Goal: Communication & Community: Answer question/provide support

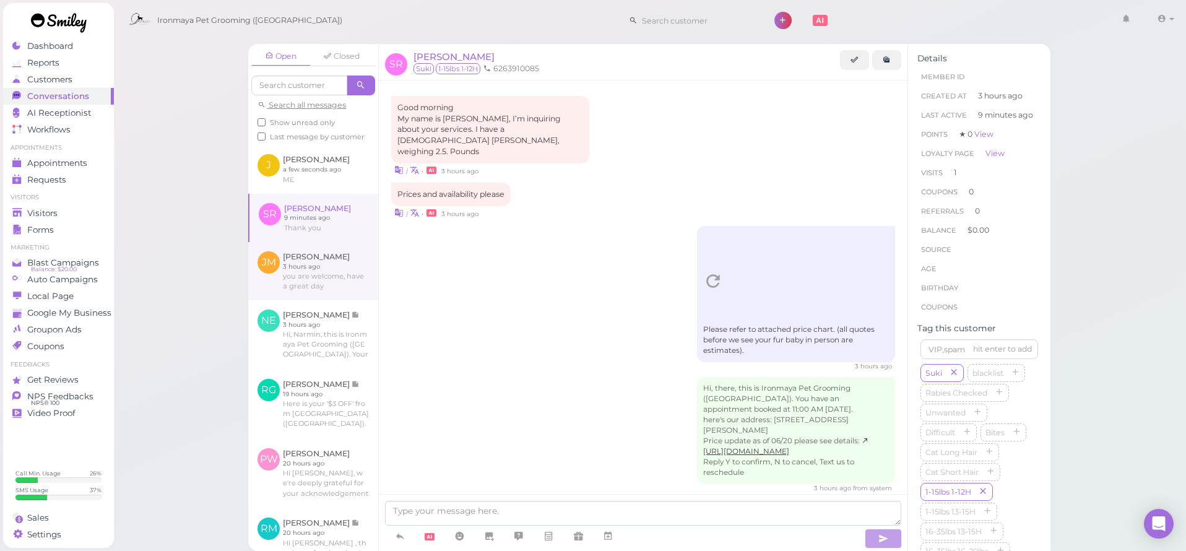
scroll to position [278, 0]
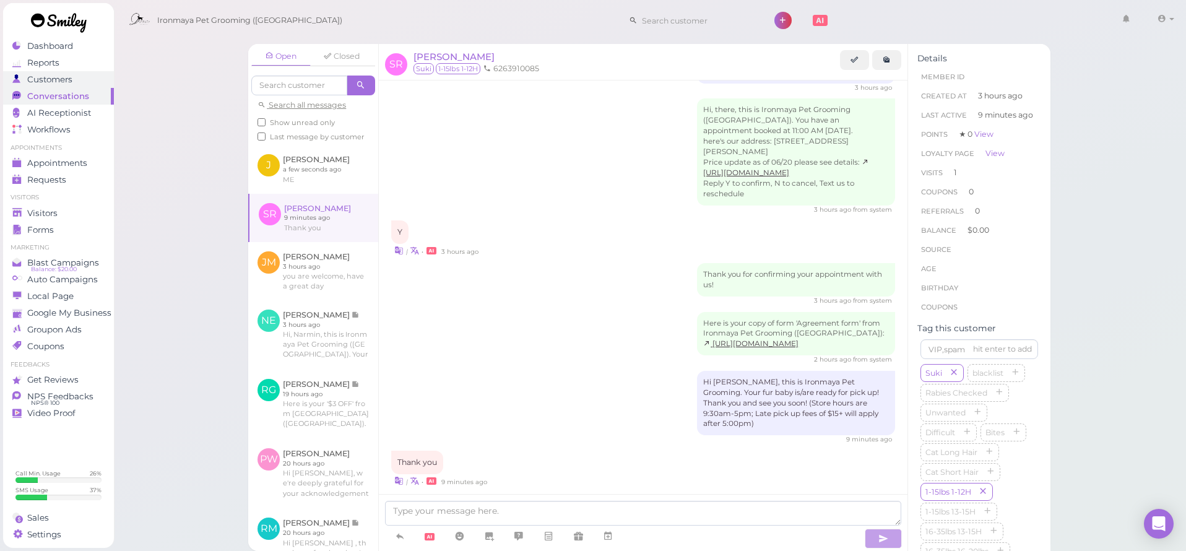
click at [51, 84] on span "Customers" at bounding box center [49, 79] width 45 height 11
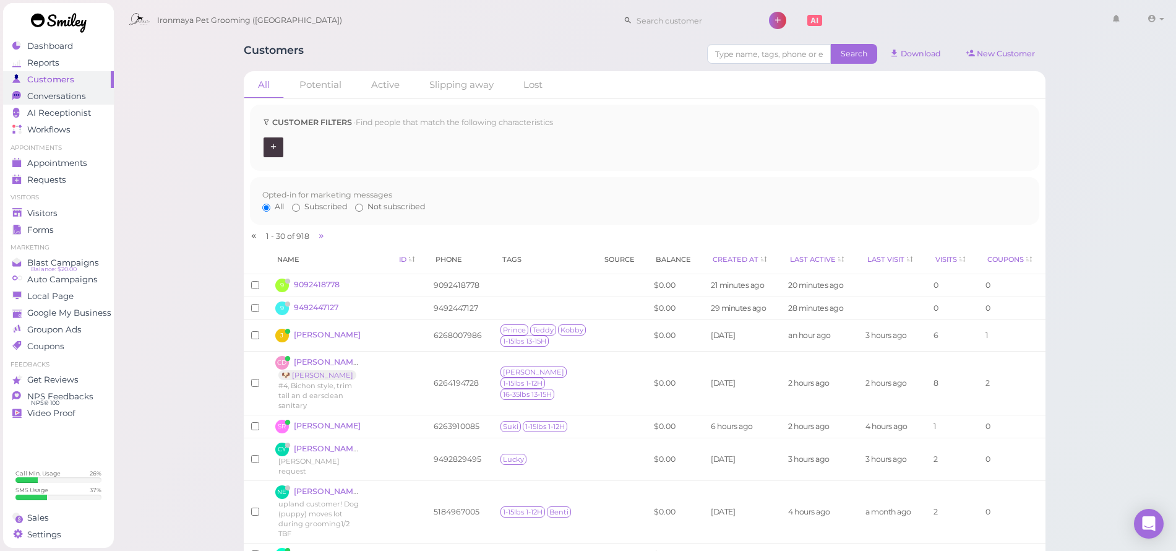
click at [75, 96] on span "Conversations" at bounding box center [56, 96] width 59 height 11
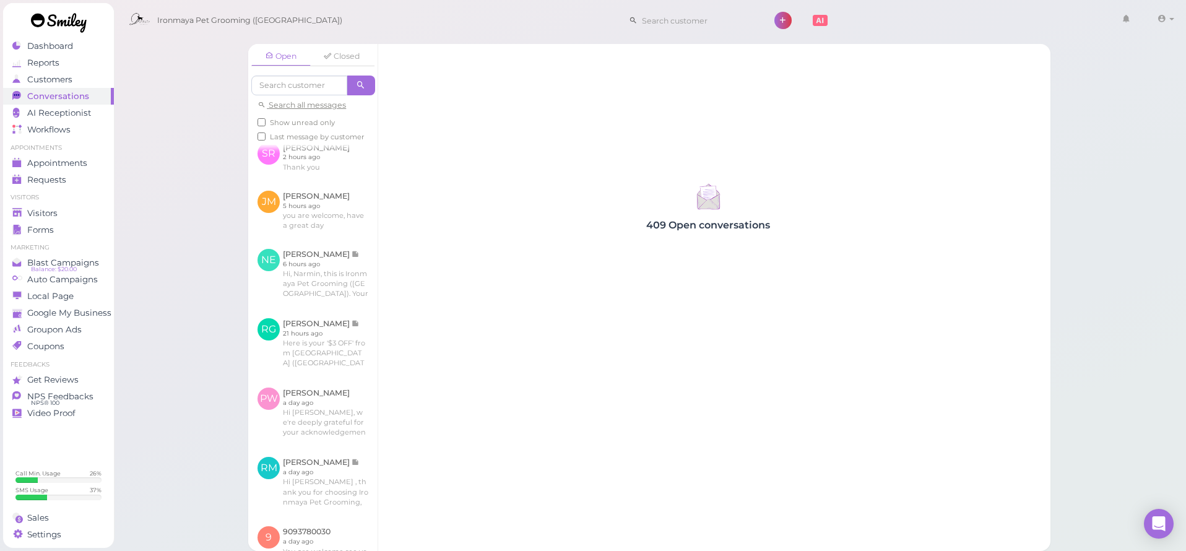
scroll to position [6, 0]
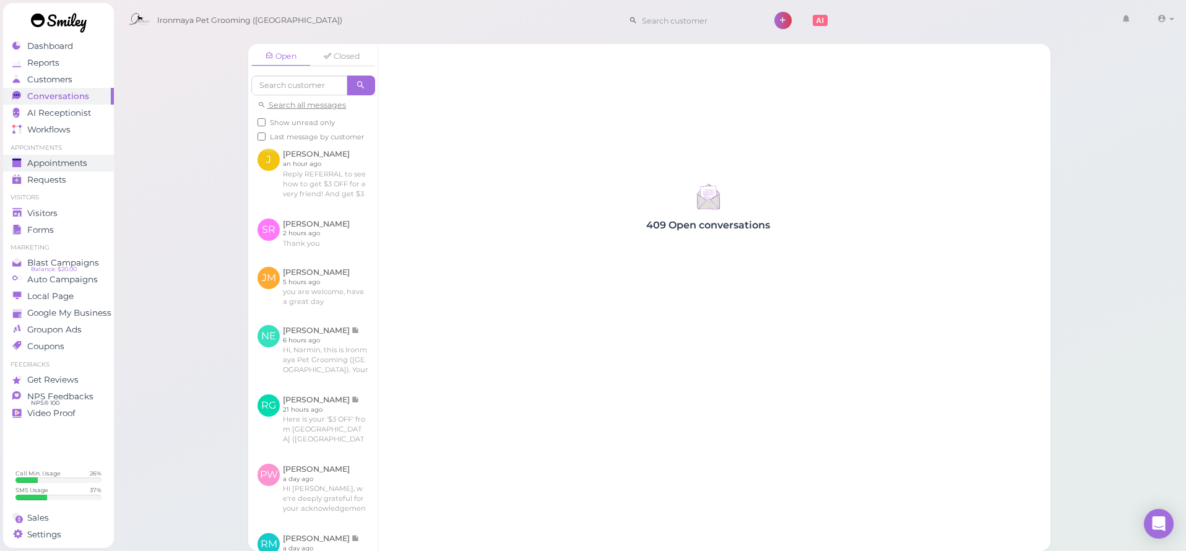
click at [82, 161] on span "Appointments" at bounding box center [57, 163] width 60 height 11
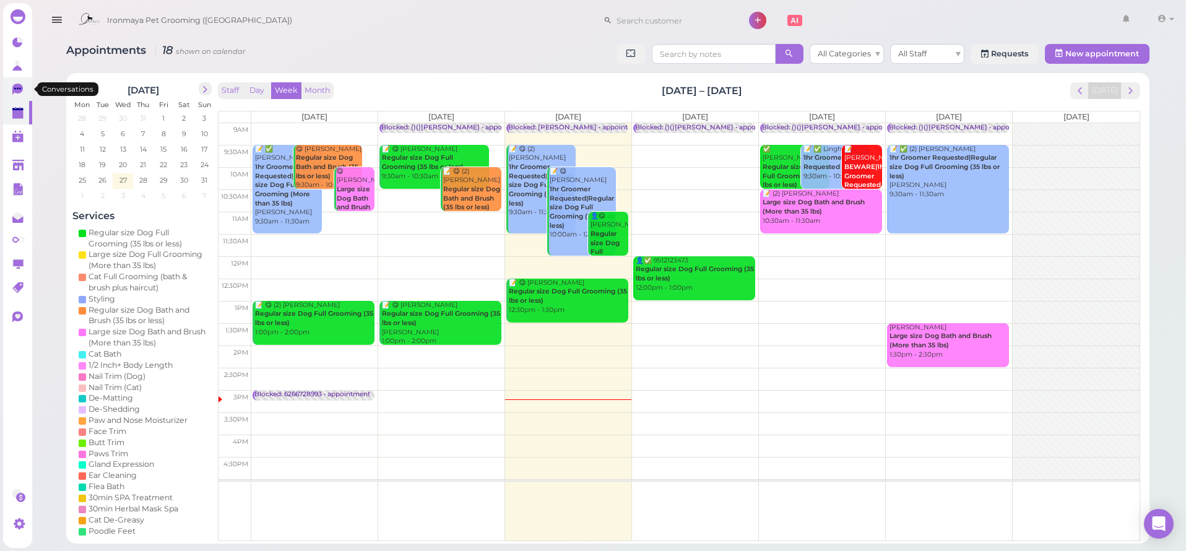
click at [22, 90] on icon at bounding box center [17, 89] width 11 height 11
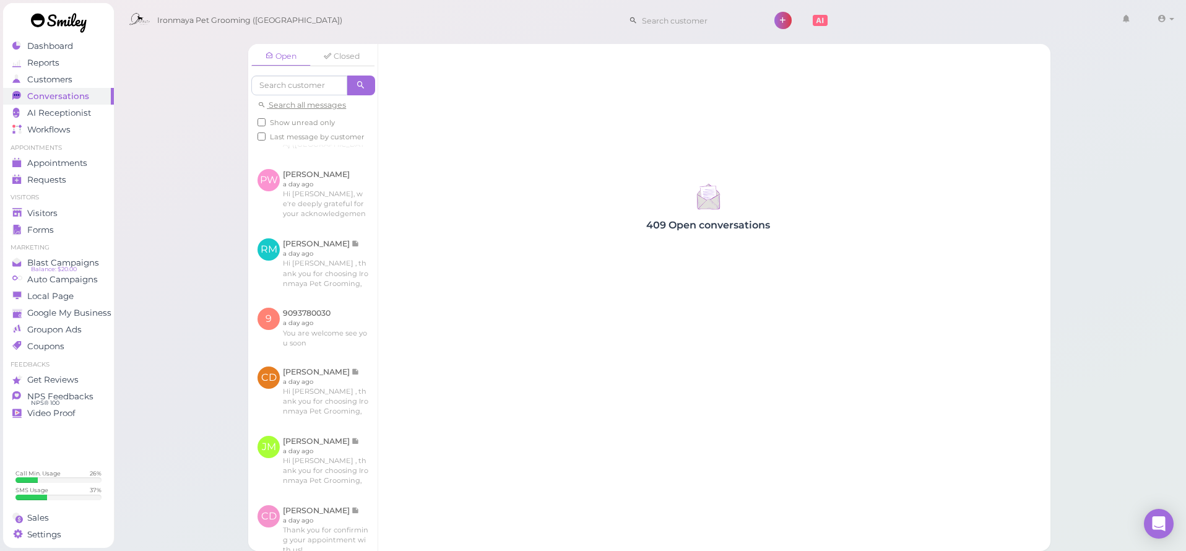
scroll to position [211, 0]
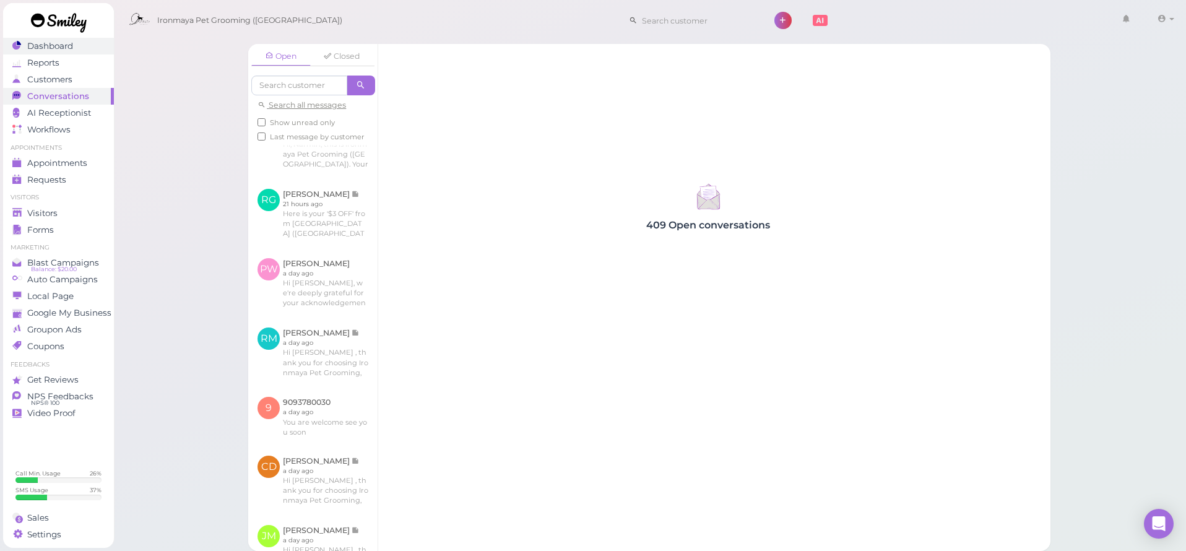
click at [58, 45] on span "Dashboard" at bounding box center [50, 46] width 46 height 11
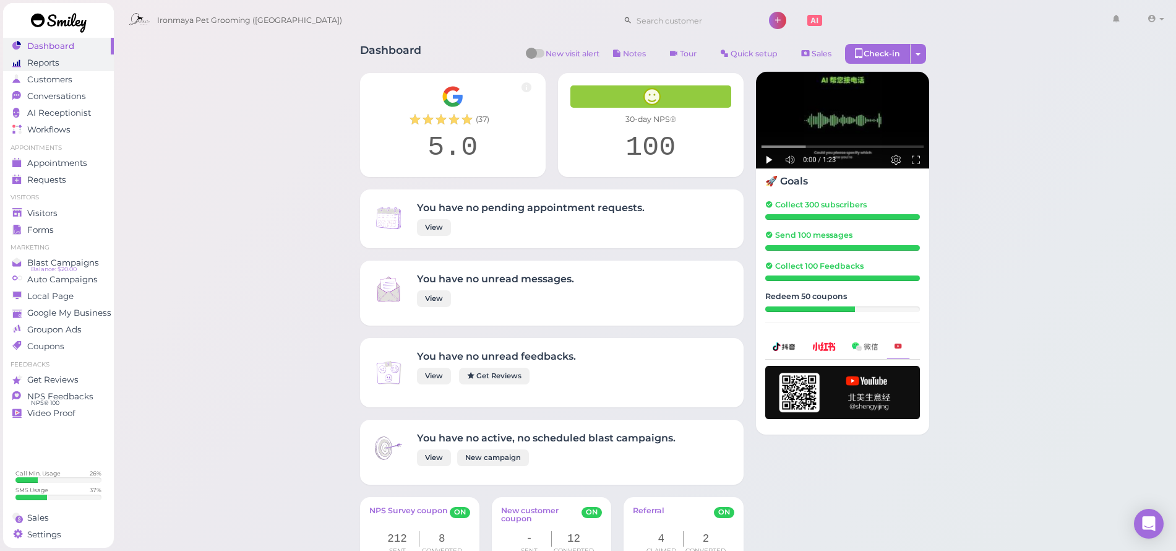
click at [54, 67] on span "Reports" at bounding box center [43, 63] width 32 height 11
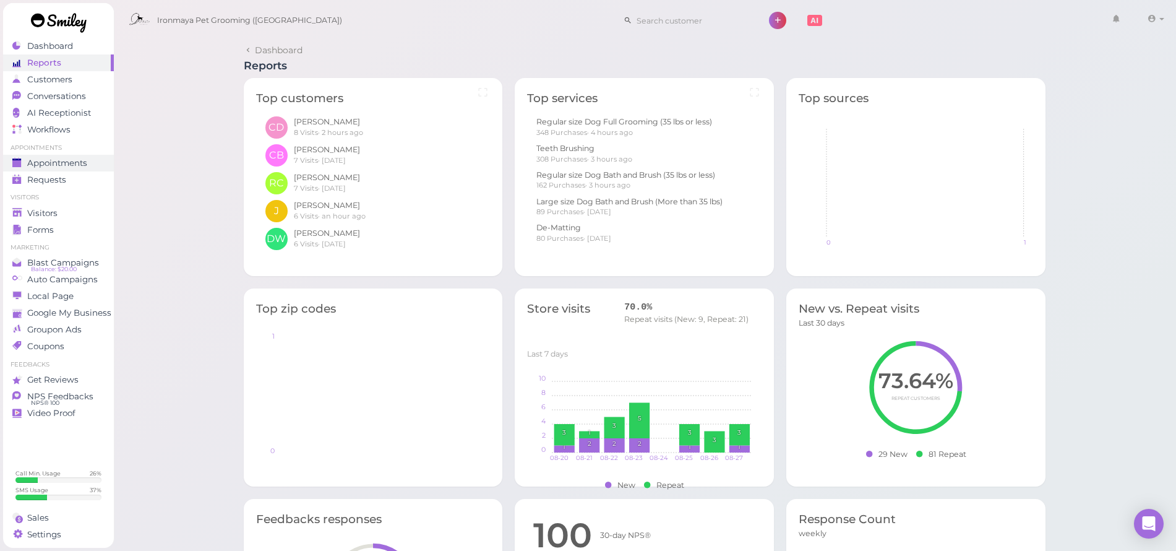
click at [69, 160] on span "Appointments" at bounding box center [57, 163] width 60 height 11
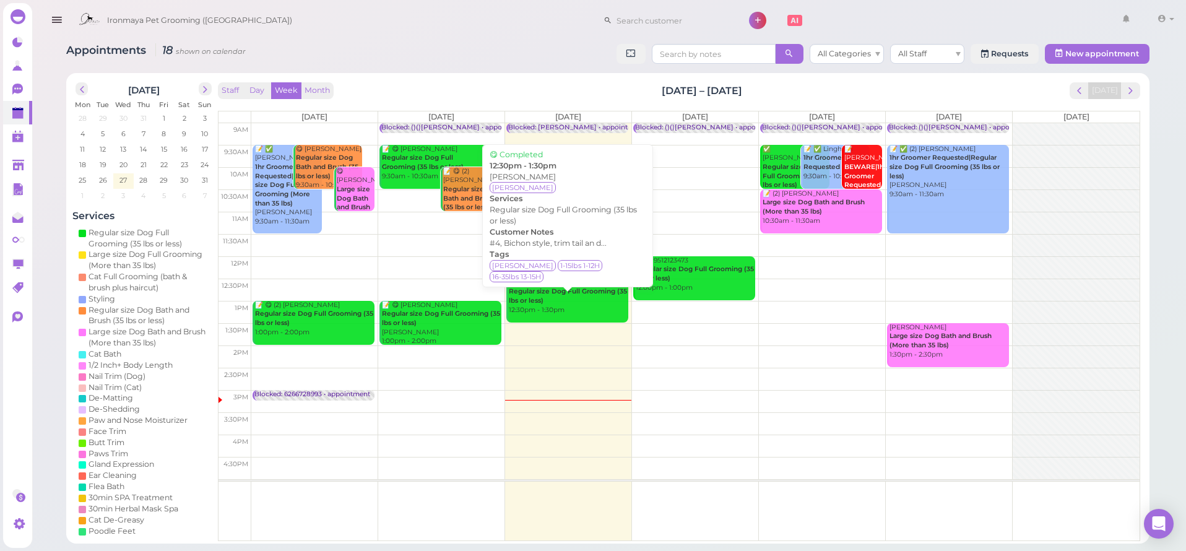
click at [608, 297] on div "📝 😋 [PERSON_NAME] Regular size Dog Full Grooming (35 lbs or less) 12:30pm - 1:3…" at bounding box center [568, 296] width 120 height 37
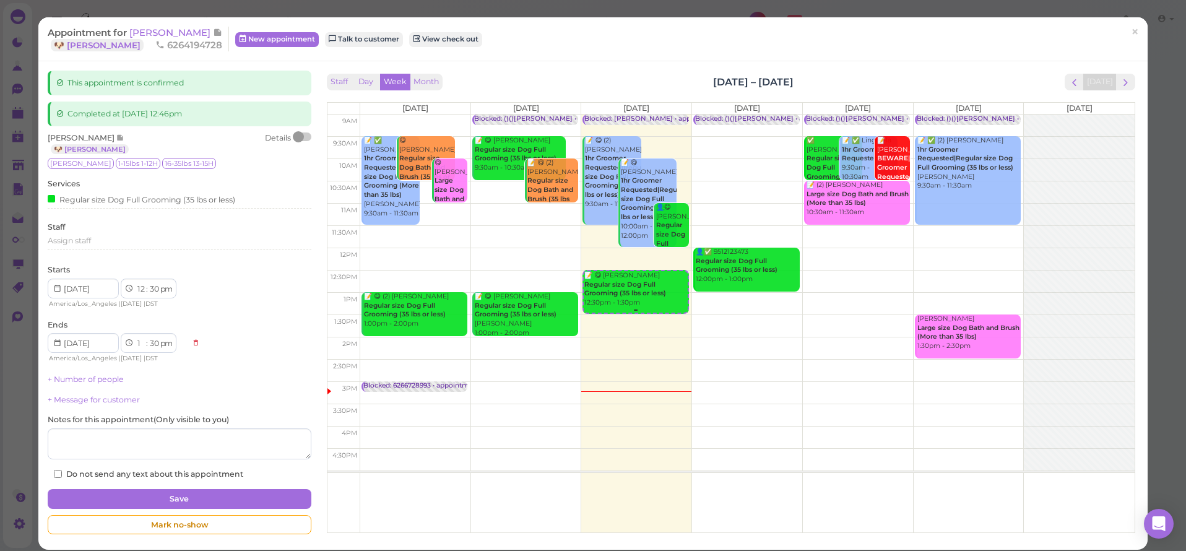
click at [617, 290] on b "Regular size Dog Full Grooming (35 lbs or less)" at bounding box center [625, 288] width 82 height 17
click at [1131, 33] on span "×" at bounding box center [1135, 32] width 8 height 17
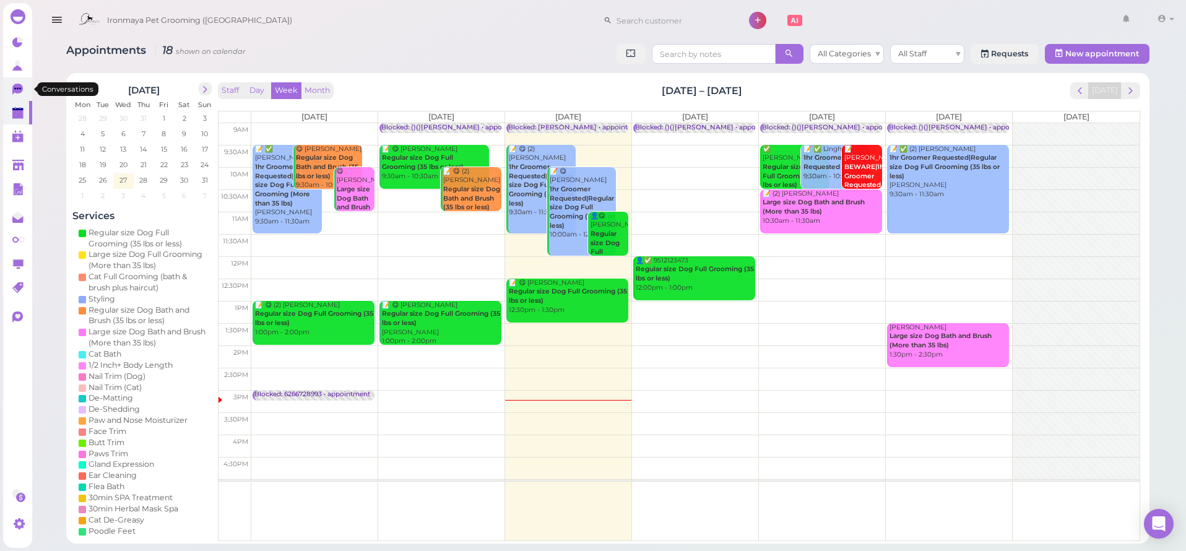
click at [25, 85] on icon at bounding box center [18, 90] width 13 height 13
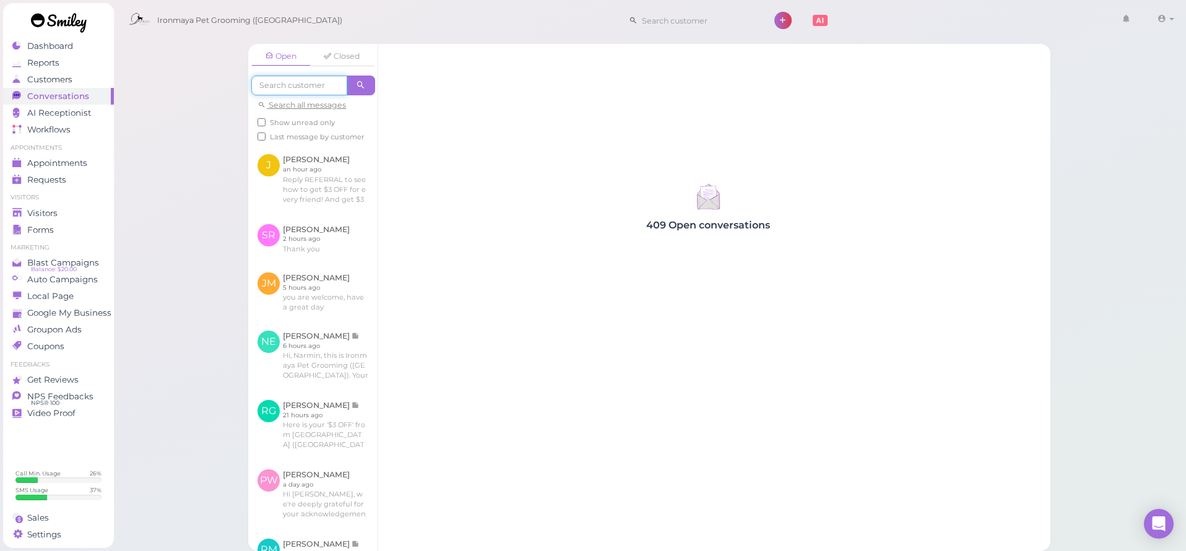
click at [317, 90] on input at bounding box center [299, 86] width 96 height 20
click at [319, 89] on input at bounding box center [299, 86] width 96 height 20
click at [49, 177] on span "Requests" at bounding box center [46, 180] width 39 height 11
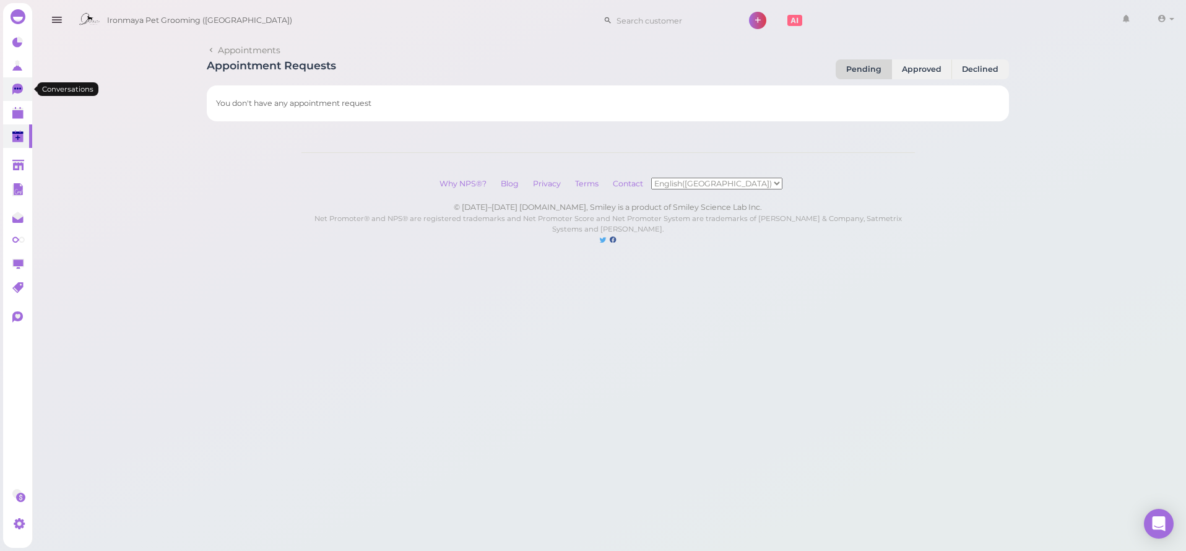
click at [14, 92] on icon at bounding box center [17, 89] width 11 height 11
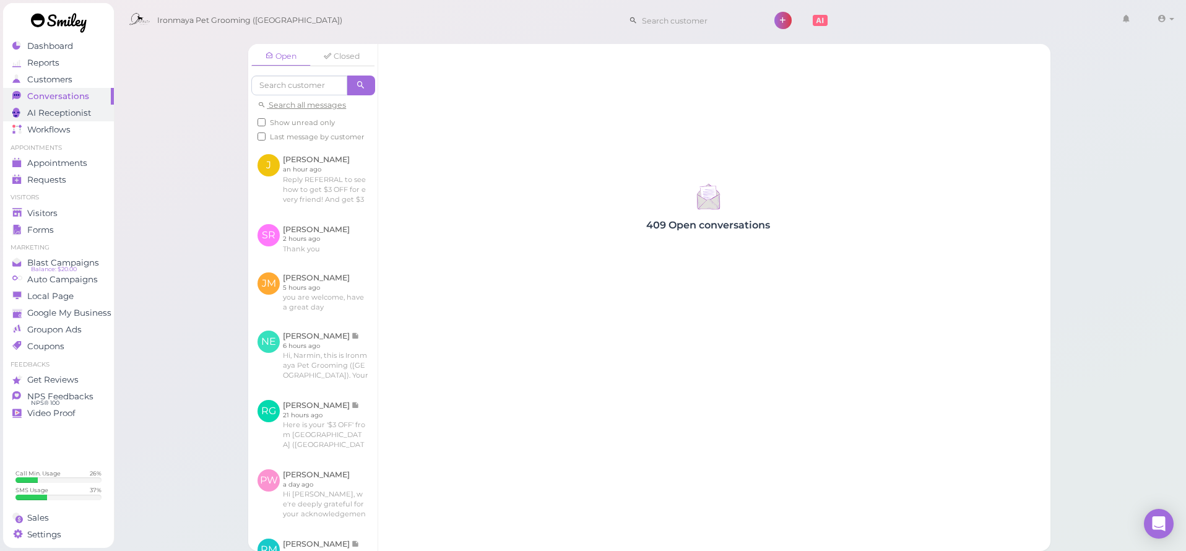
click at [89, 113] on span "AI Receptionist" at bounding box center [59, 113] width 64 height 11
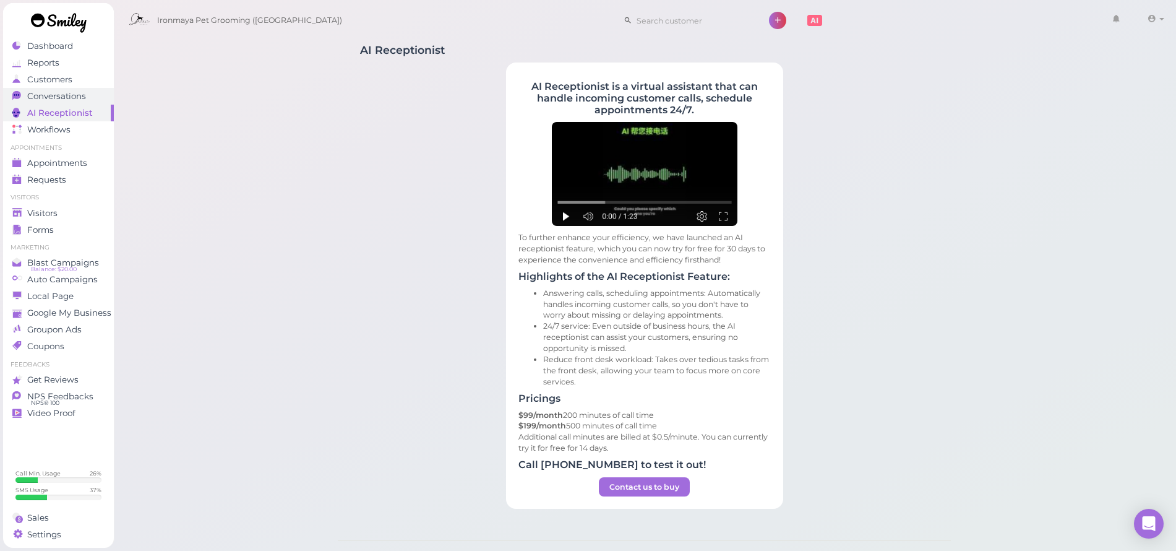
click at [72, 99] on span "Conversations" at bounding box center [56, 96] width 59 height 11
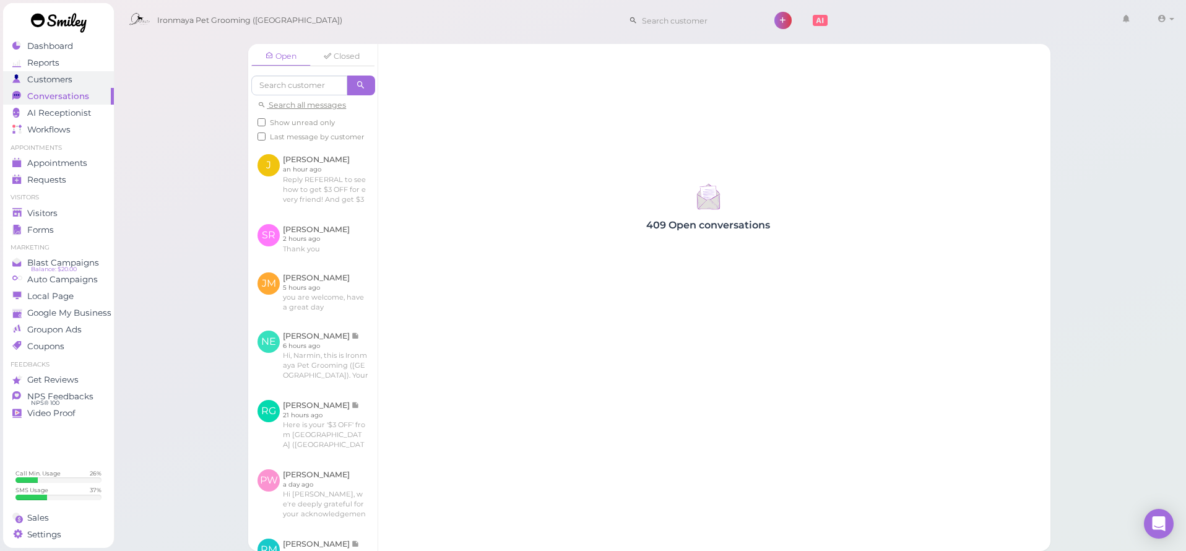
click at [67, 80] on span "Customers" at bounding box center [49, 79] width 45 height 11
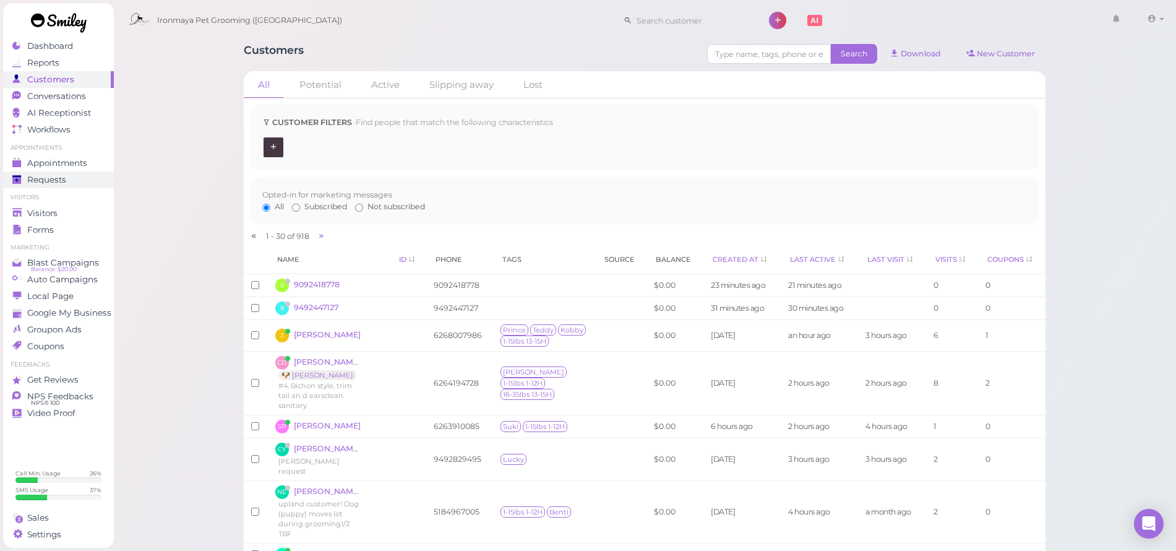
click at [68, 181] on div "Requests" at bounding box center [56, 180] width 89 height 11
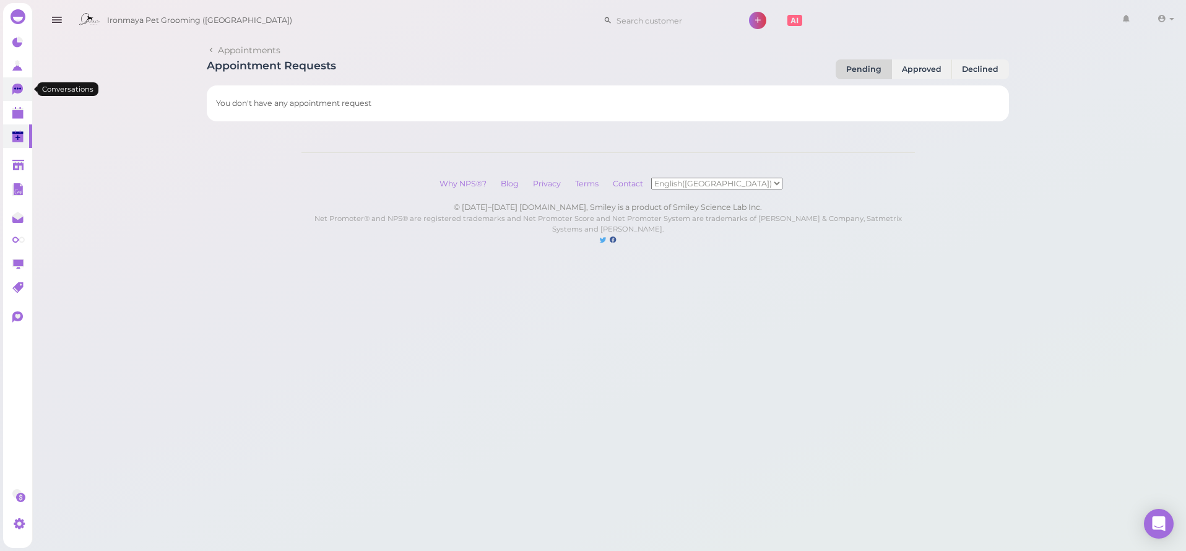
click at [28, 98] on link "0" at bounding box center [17, 89] width 29 height 24
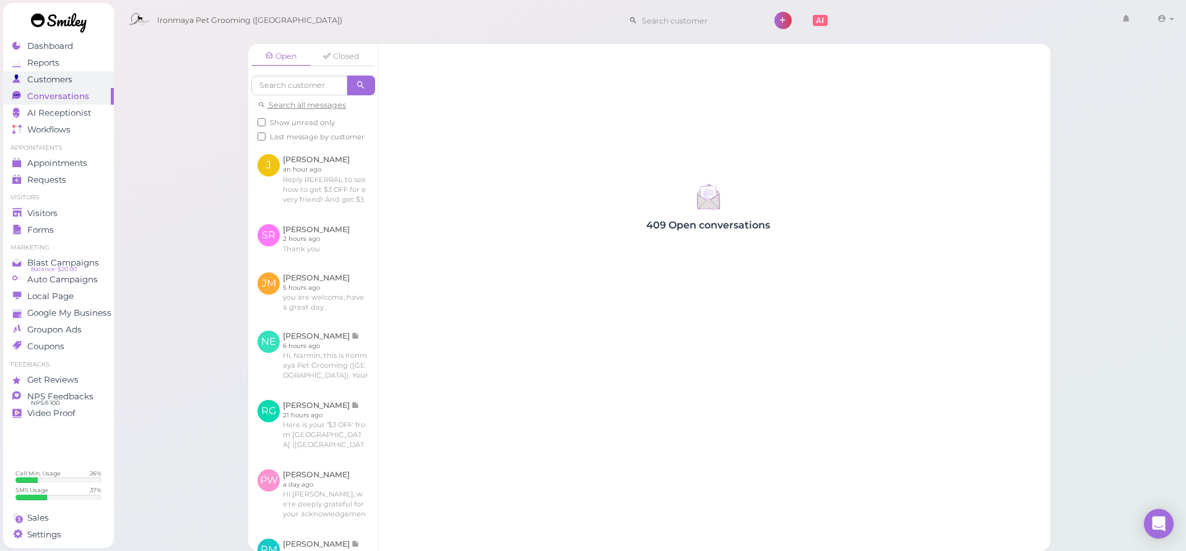
click at [75, 77] on div "Customers" at bounding box center [56, 79] width 89 height 11
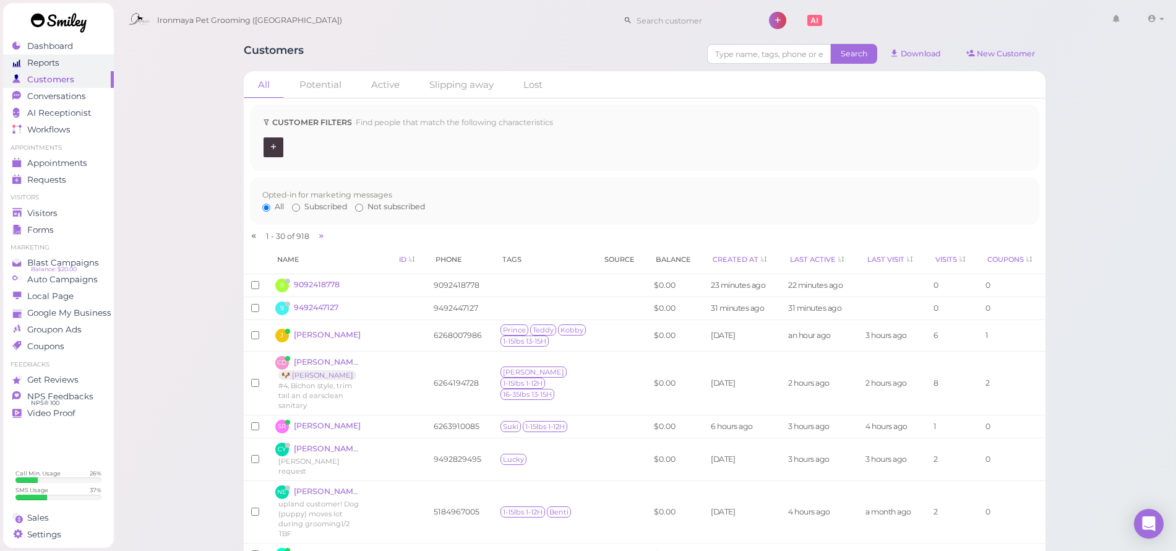
click at [54, 64] on span "Reports" at bounding box center [43, 63] width 32 height 11
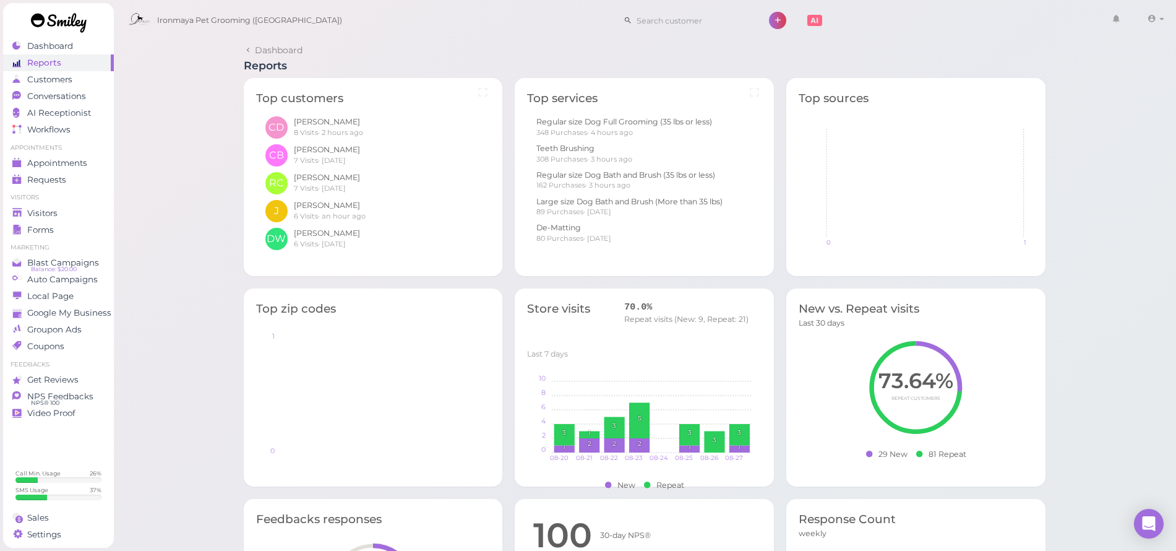
click at [71, 40] on link at bounding box center [58, 24] width 111 height 43
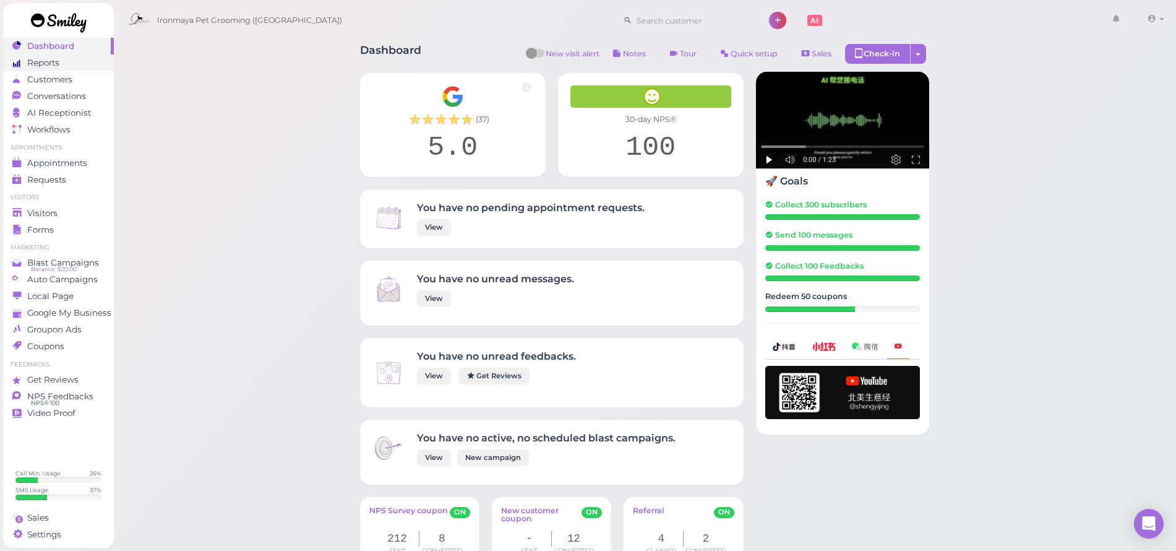
click at [63, 64] on div "Reports" at bounding box center [56, 63] width 89 height 11
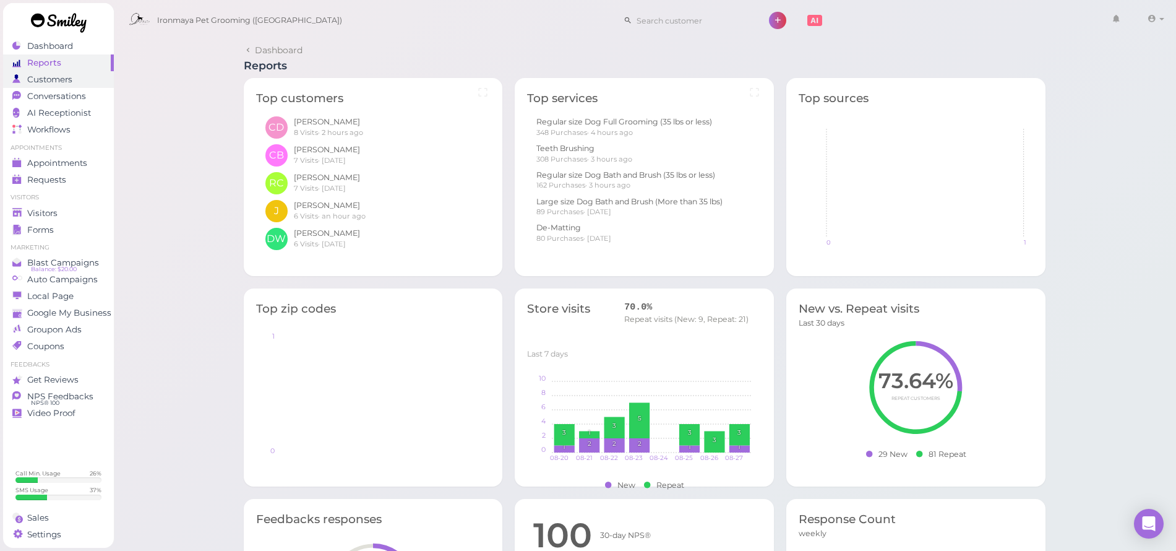
click at [55, 80] on span "Customers" at bounding box center [49, 79] width 45 height 11
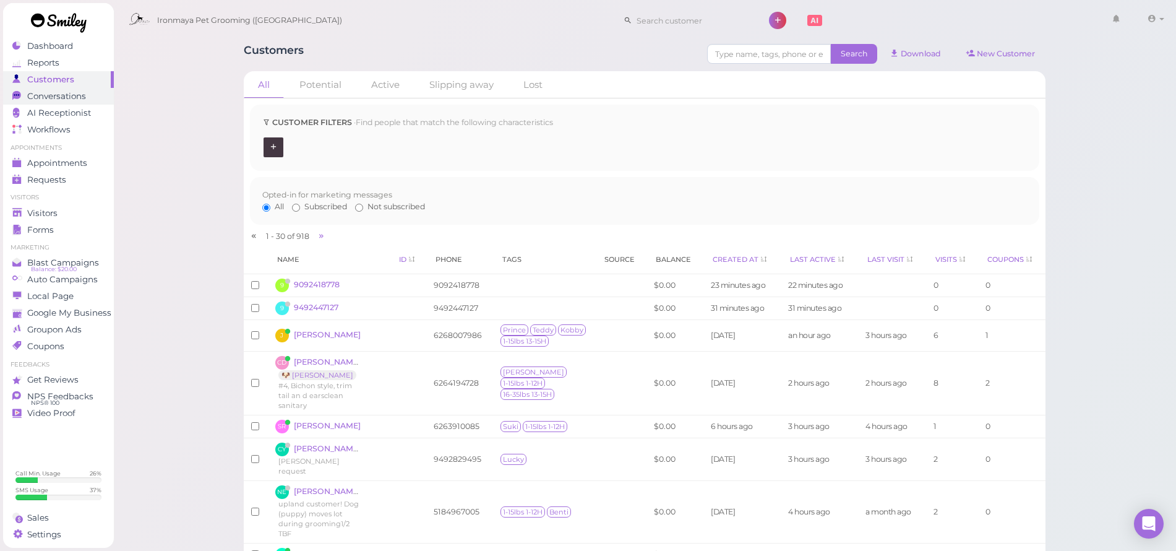
click at [55, 92] on span "Conversations" at bounding box center [56, 96] width 59 height 11
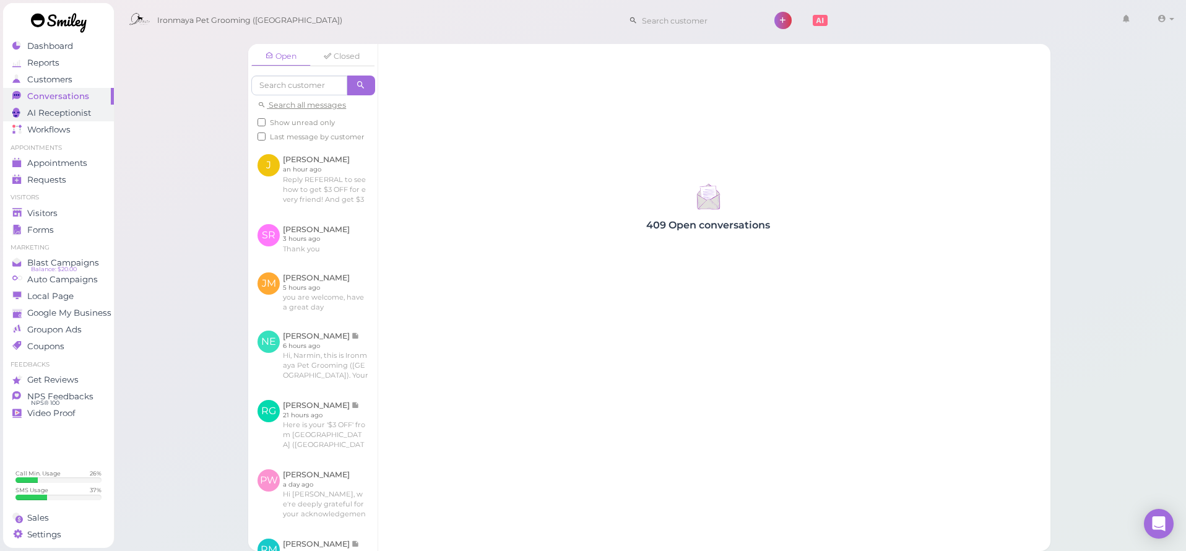
click at [65, 110] on span "AI Receptionist" at bounding box center [59, 113] width 64 height 11
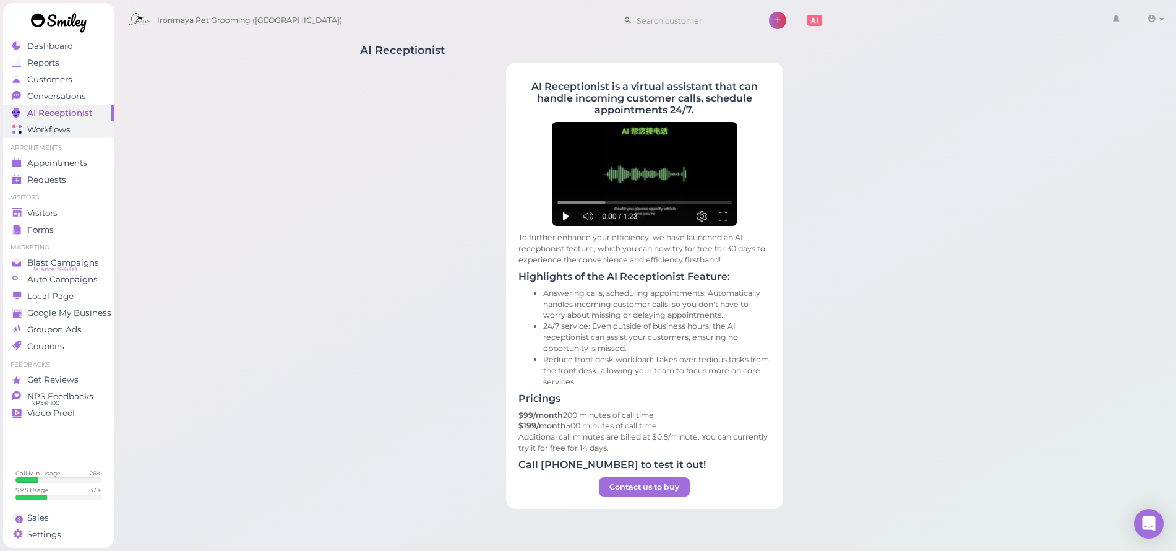
click at [68, 132] on span "Workflows" at bounding box center [48, 129] width 43 height 11
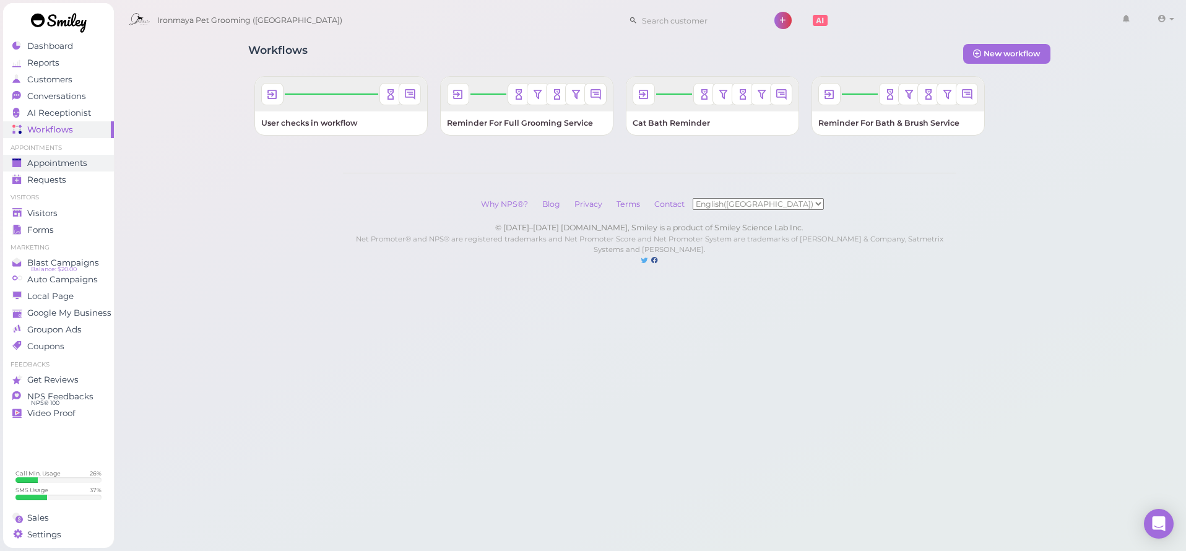
click at [76, 163] on span "Appointments" at bounding box center [57, 163] width 60 height 11
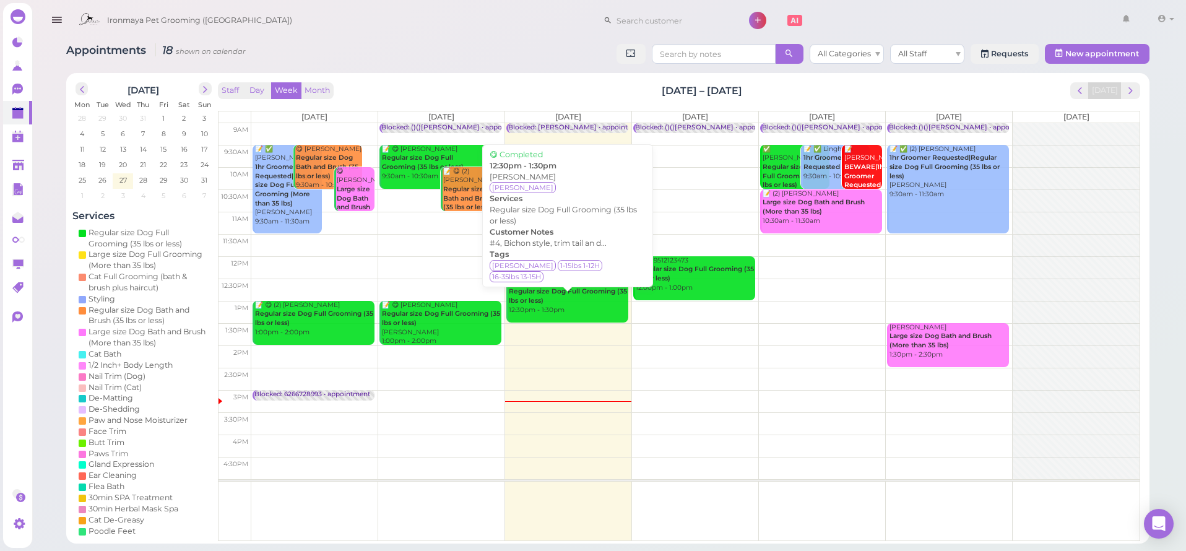
click at [607, 292] on b "Regular size Dog Full Grooming (35 lbs or less)" at bounding box center [568, 295] width 118 height 17
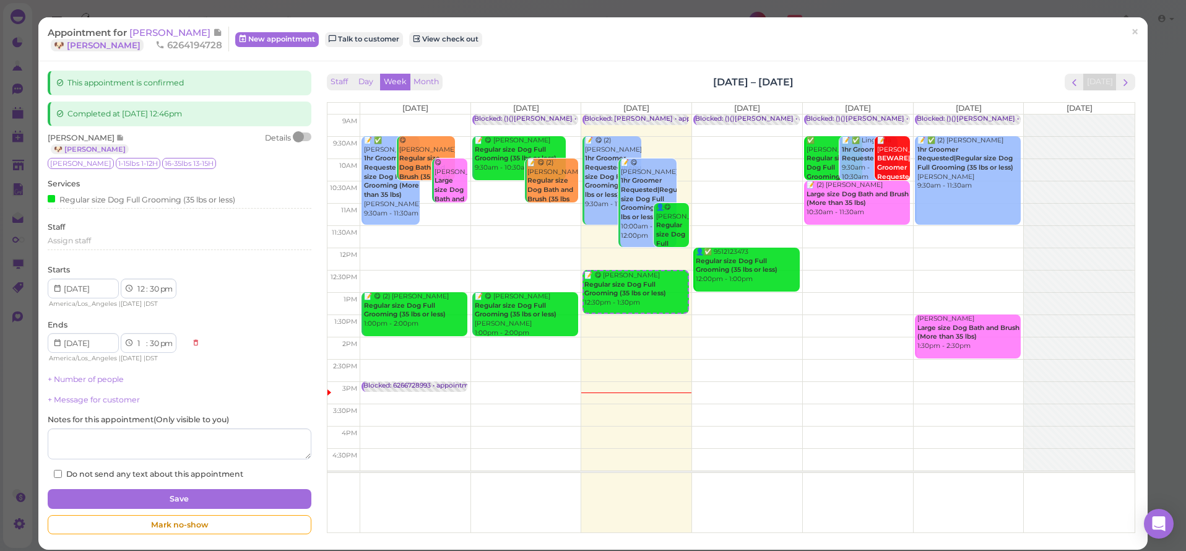
click at [607, 292] on b "Regular size Dog Full Grooming (35 lbs or less)" at bounding box center [625, 288] width 82 height 17
click at [1131, 35] on span "×" at bounding box center [1135, 32] width 8 height 17
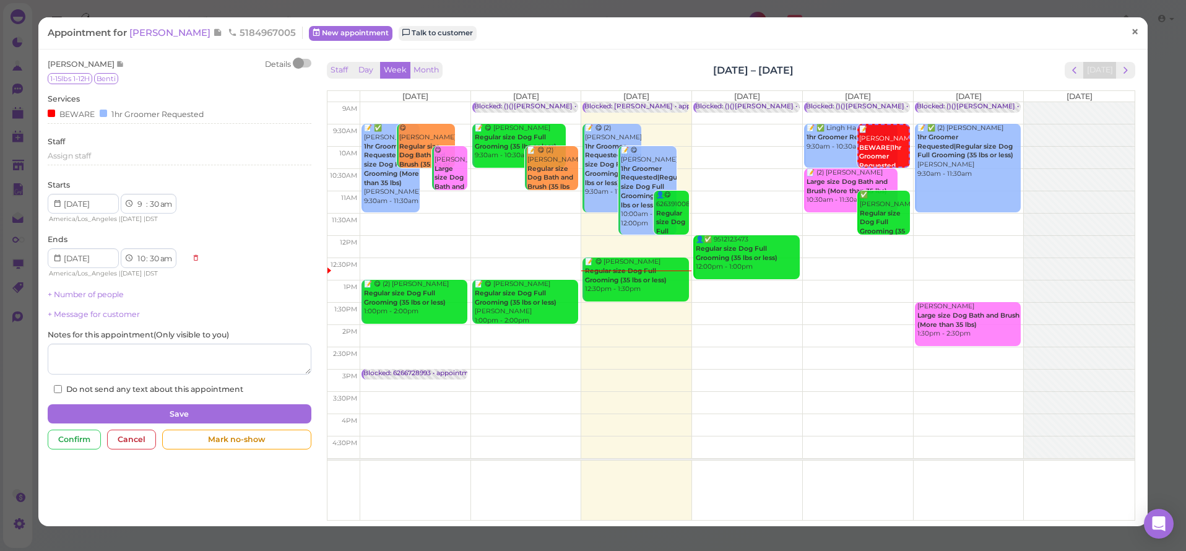
click at [1131, 30] on span "×" at bounding box center [1135, 32] width 8 height 17
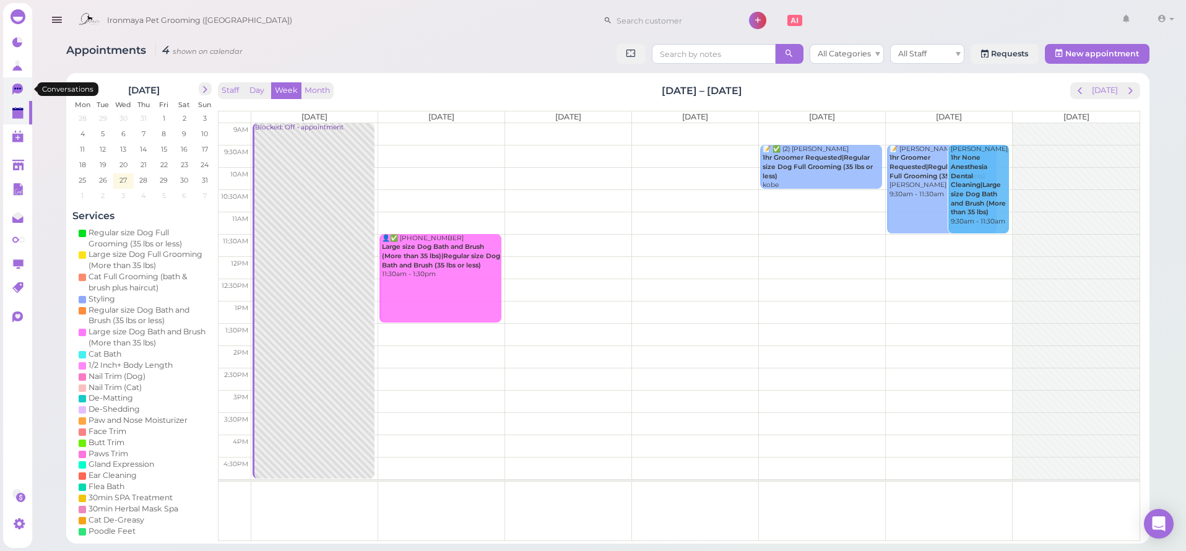
click at [20, 90] on icon at bounding box center [17, 89] width 11 height 11
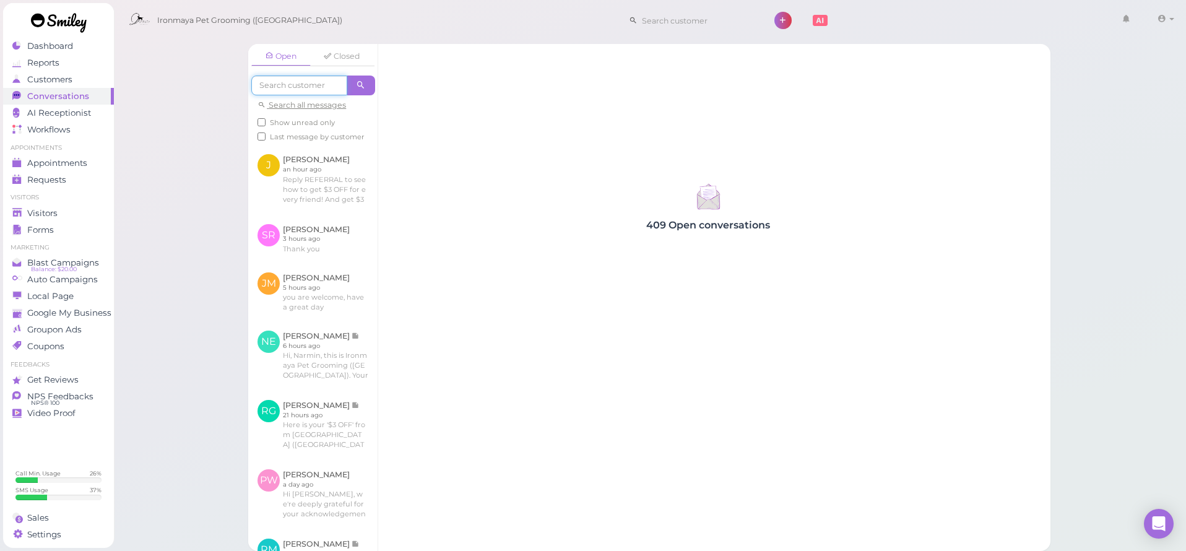
click at [274, 85] on input at bounding box center [299, 86] width 96 height 20
type input "Molly"
drag, startPoint x: 274, startPoint y: 85, endPoint x: 367, endPoint y: 84, distance: 93.5
click at [367, 84] on span at bounding box center [361, 86] width 28 height 20
click at [367, 85] on span at bounding box center [361, 86] width 28 height 20
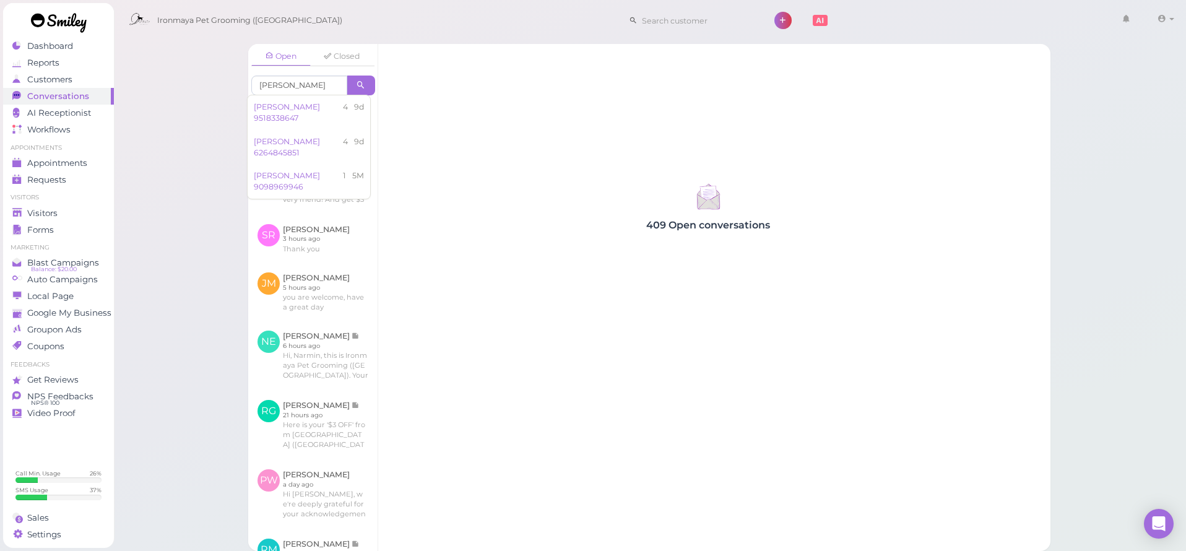
click at [519, 212] on div "409 Open conversations" at bounding box center [708, 205] width 660 height 51
click at [78, 112] on span "AI Receptionist" at bounding box center [59, 113] width 64 height 11
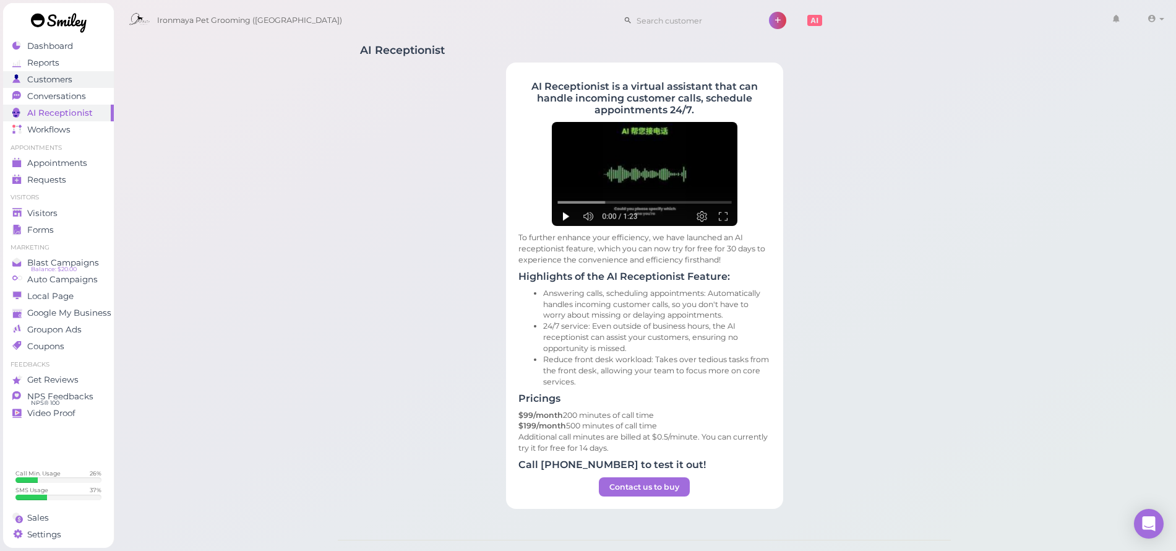
click at [68, 80] on span "Customers" at bounding box center [49, 79] width 45 height 11
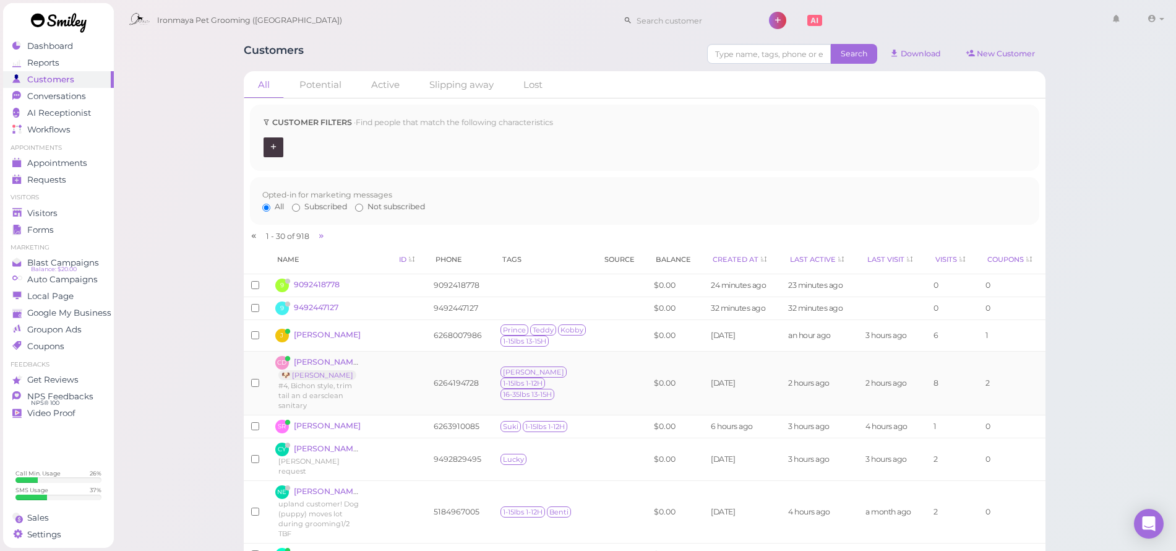
click at [412, 379] on td at bounding box center [408, 383] width 37 height 64
click at [593, 389] on td "Holly 1-15lbs 1-12H 16-35lbs 13-15H" at bounding box center [544, 383] width 102 height 64
click at [286, 359] on icon at bounding box center [288, 359] width 6 height 14
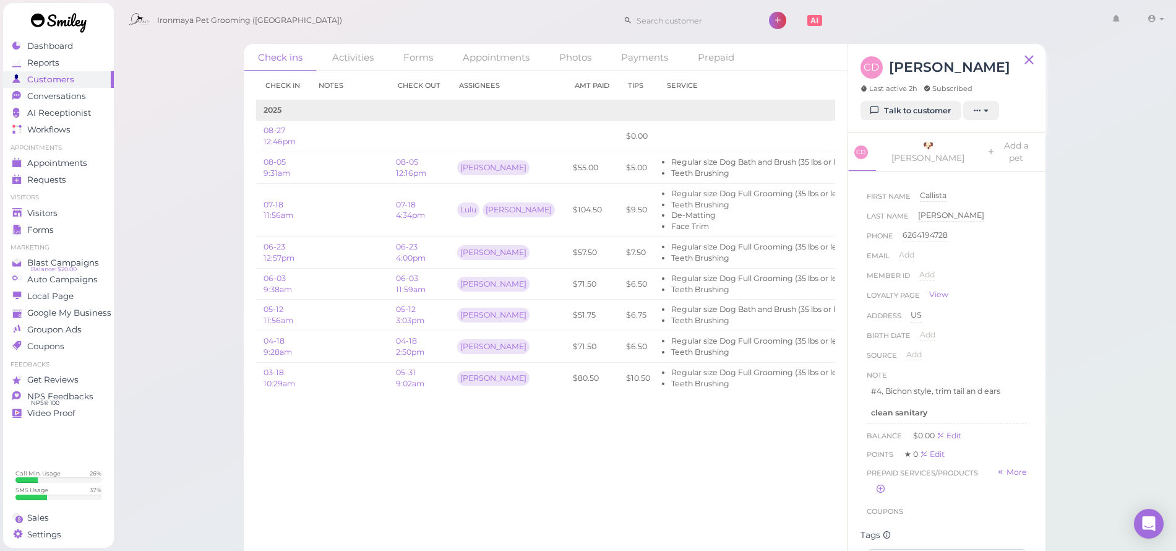
click at [43, 77] on span "Customers" at bounding box center [50, 79] width 47 height 11
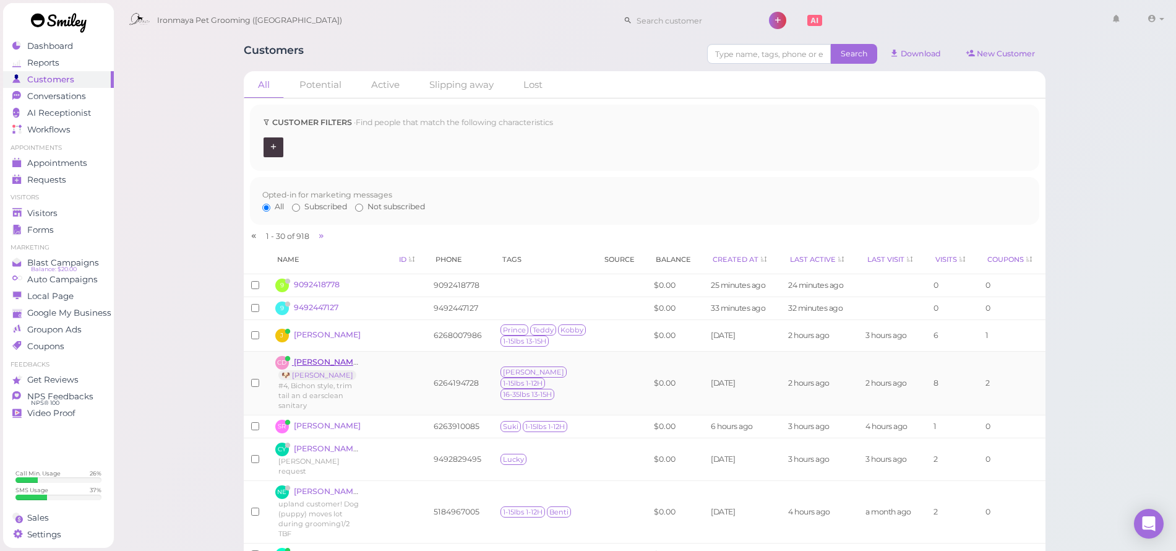
click at [339, 361] on span "[PERSON_NAME]" at bounding box center [328, 361] width 69 height 9
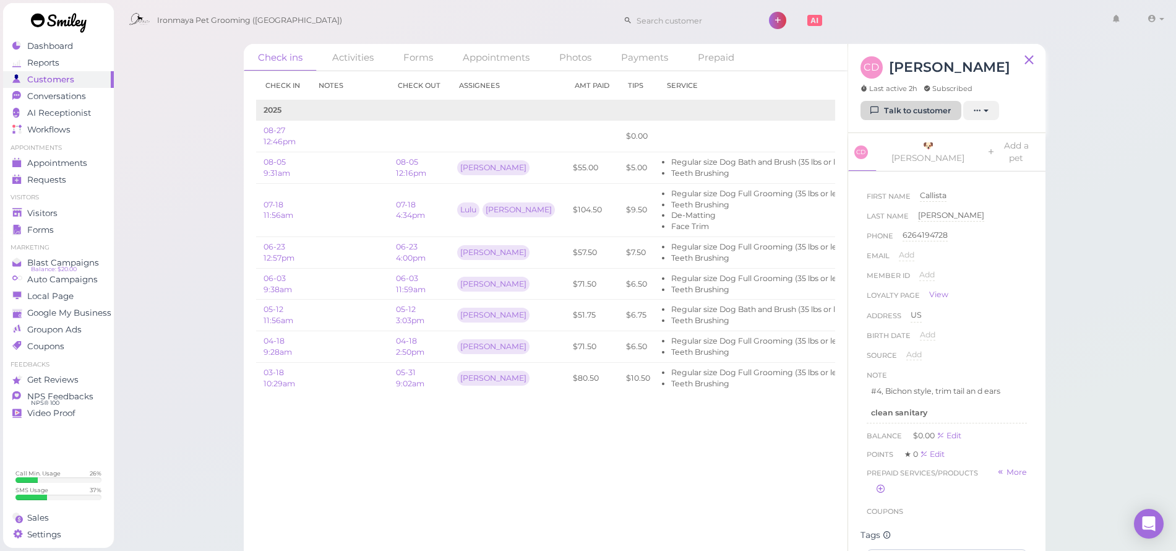
click at [942, 113] on link "Talk to customer" at bounding box center [911, 111] width 101 height 20
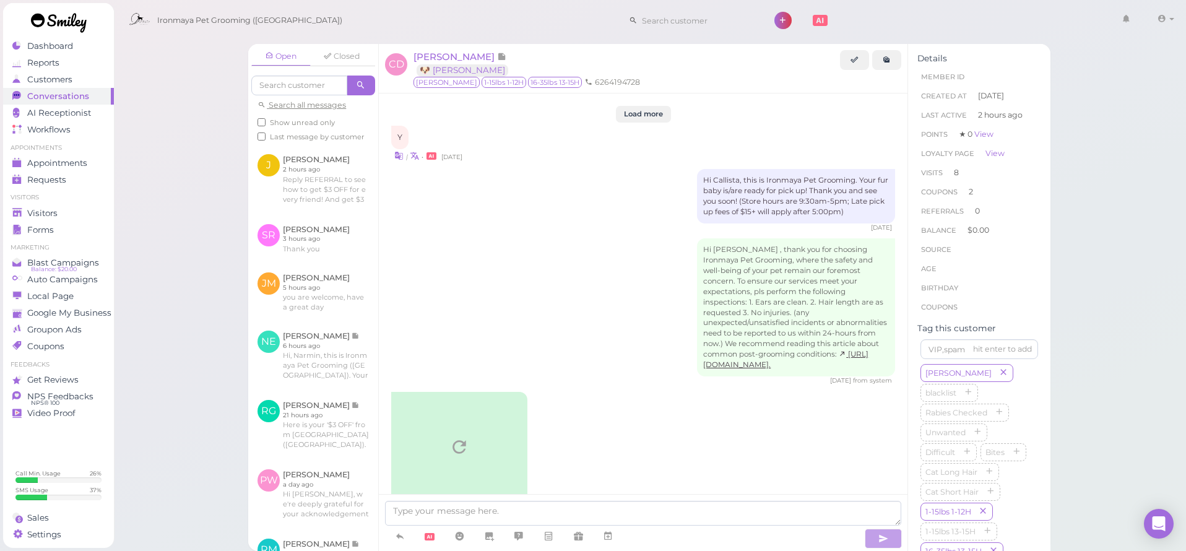
scroll to position [2050, 0]
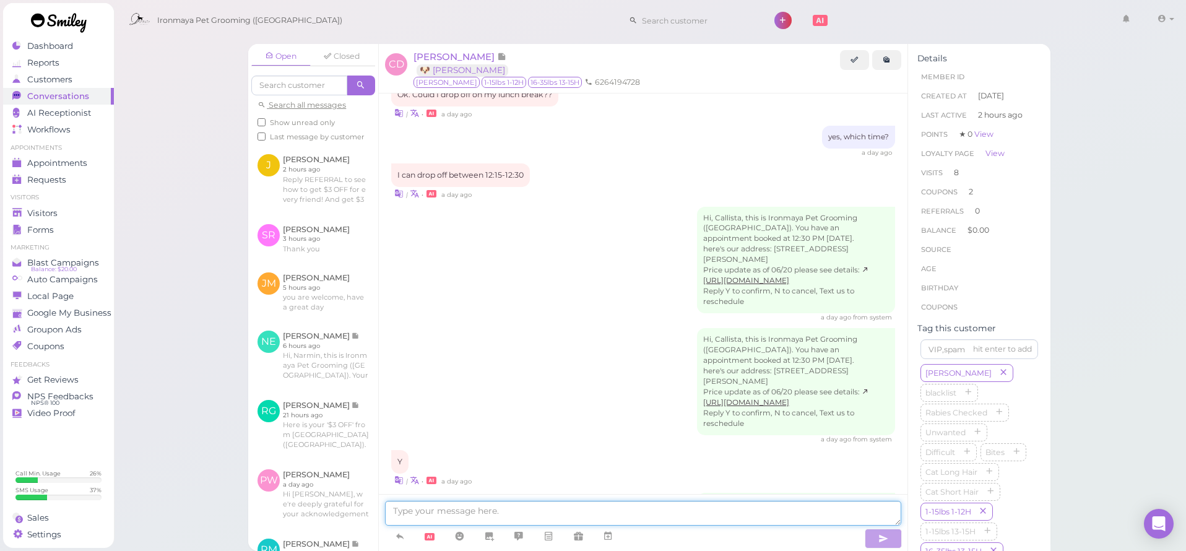
click at [546, 509] on textarea at bounding box center [643, 513] width 516 height 25
click at [542, 519] on textarea at bounding box center [643, 513] width 516 height 25
click at [430, 538] on icon at bounding box center [430, 536] width 10 height 7
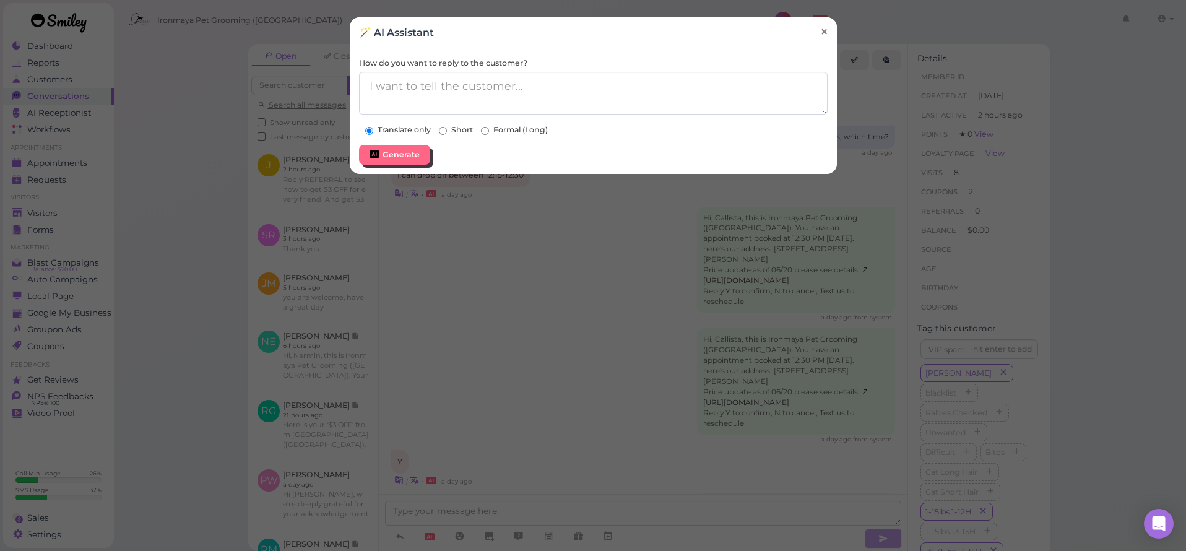
click at [823, 32] on span "×" at bounding box center [823, 32] width 8 height 17
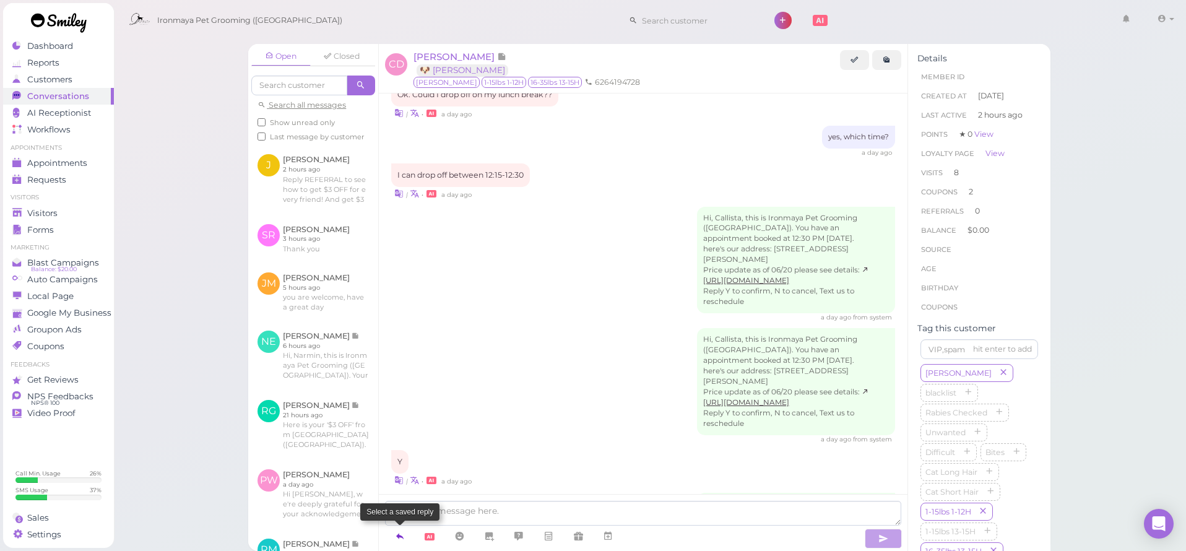
click at [397, 537] on icon at bounding box center [400, 536] width 10 height 12
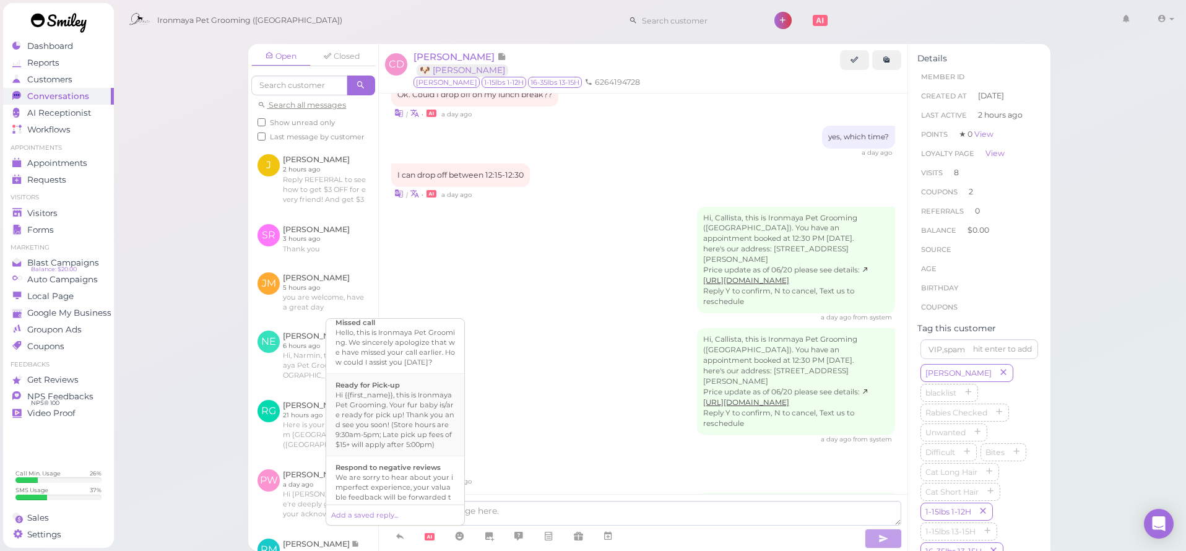
scroll to position [324, 0]
click at [431, 447] on div "Hi {{first_name}}, this is Ironmaya Pet Grooming. Your fur baby is/are ready fo…" at bounding box center [394, 416] width 119 height 59
type textarea "Hi {{first_name}}, this is Ironmaya Pet Grooming. Your fur baby is/are ready fo…"
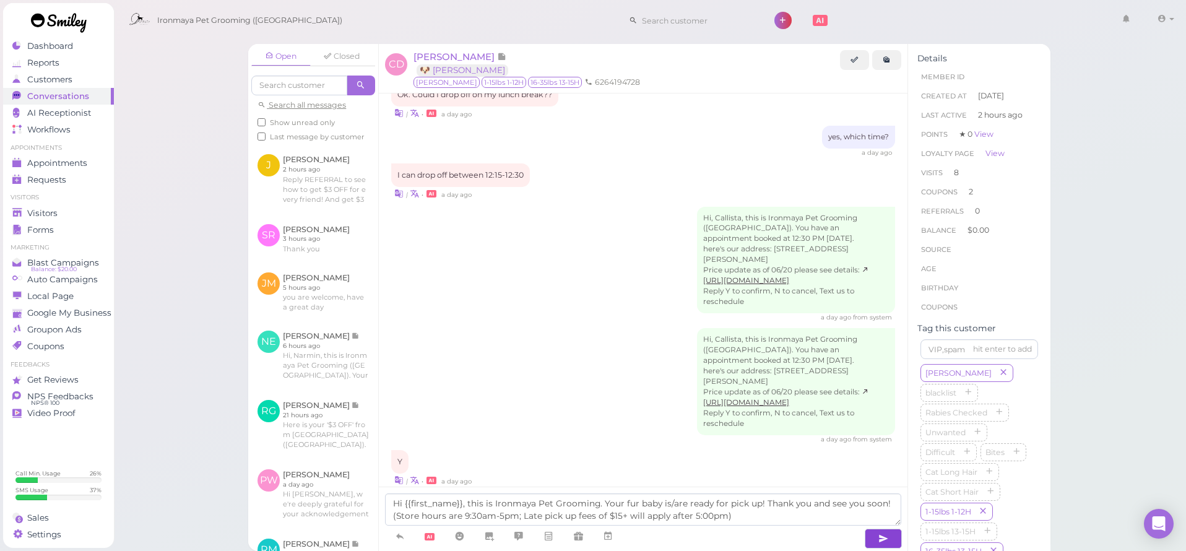
click at [883, 543] on icon "button" at bounding box center [883, 538] width 10 height 12
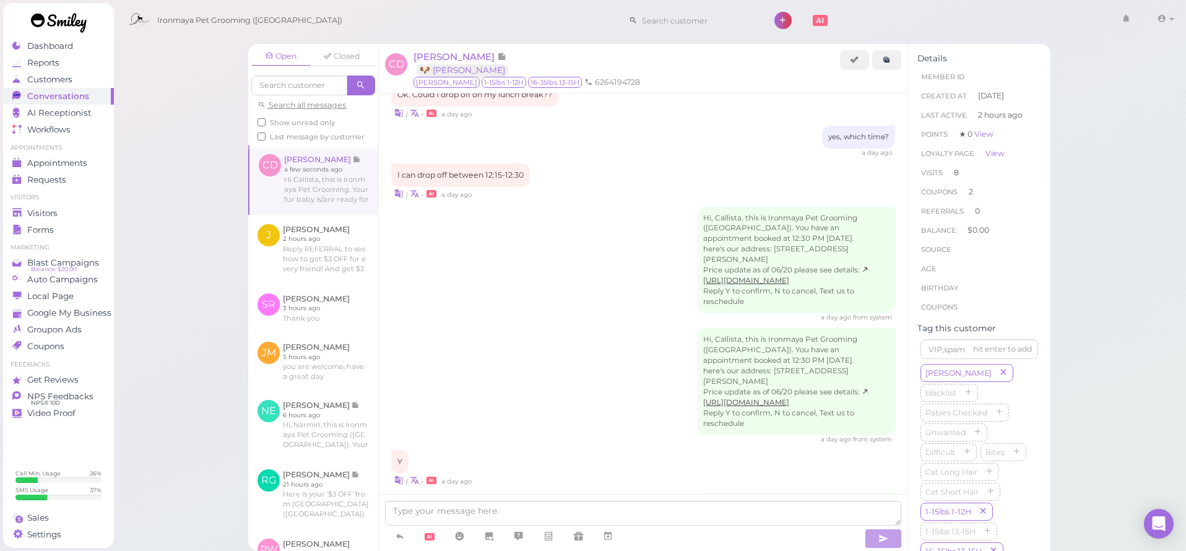
scroll to position [2108, 0]
